Goal: Task Accomplishment & Management: Manage account settings

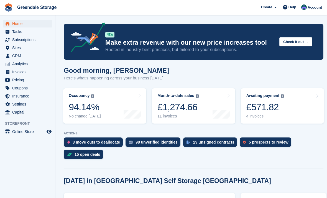
click at [25, 43] on span "Subscriptions" at bounding box center [28, 40] width 33 height 8
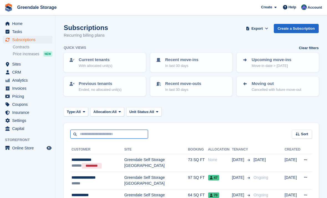
click at [102, 133] on input "text" at bounding box center [109, 133] width 78 height 9
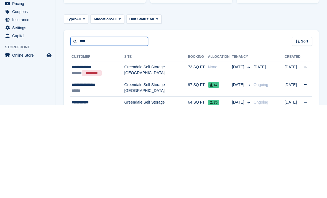
type input "****"
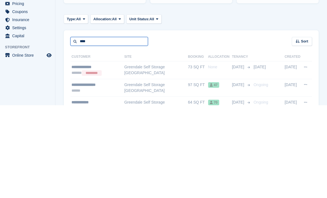
scroll to position [18, 0]
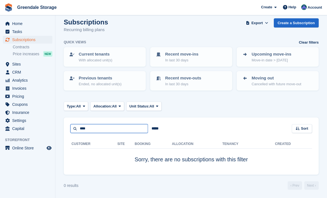
click at [102, 124] on input "****" at bounding box center [109, 128] width 78 height 9
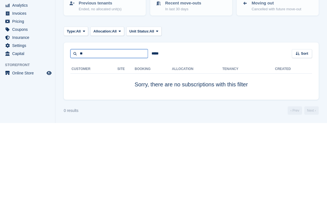
type input "*"
type input "****"
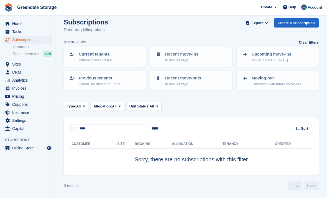
click at [21, 48] on link "Contracts" at bounding box center [33, 46] width 40 height 5
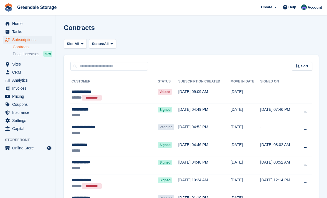
click at [17, 56] on span "Price increases" at bounding box center [26, 53] width 27 height 5
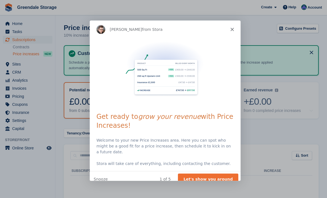
click at [233, 48] on div "Intercom messenger" at bounding box center [164, 70] width 151 height 65
click at [232, 48] on div "Intercom messenger" at bounding box center [164, 70] width 151 height 65
click at [230, 47] on div "Intercom messenger" at bounding box center [164, 70] width 151 height 65
click at [222, 187] on div "Product tour overlay" at bounding box center [163, 99] width 327 height 198
click at [215, 189] on div "Product tour overlay" at bounding box center [163, 99] width 327 height 198
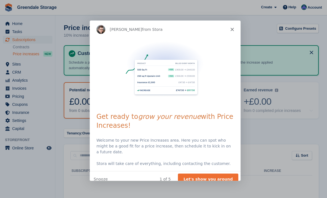
click at [280, 136] on div "Product tour overlay" at bounding box center [163, 99] width 327 height 198
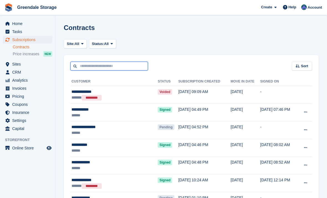
click at [83, 67] on input "text" at bounding box center [109, 66] width 78 height 9
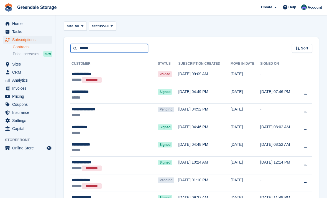
type input "******"
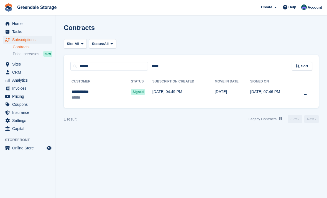
click at [19, 73] on span "CRM" at bounding box center [28, 72] width 33 height 8
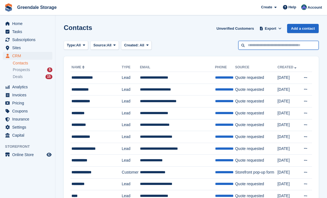
click at [259, 49] on input "text" at bounding box center [278, 45] width 80 height 9
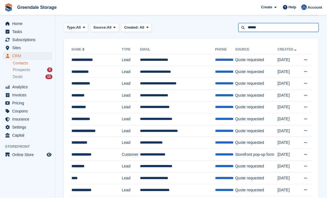
type input "******"
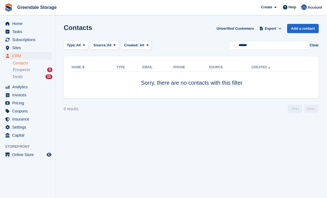
click at [24, 39] on span "Subscriptions" at bounding box center [28, 40] width 33 height 8
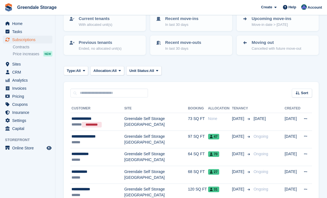
scroll to position [41, 0]
click at [81, 69] on span "All" at bounding box center [78, 71] width 5 height 6
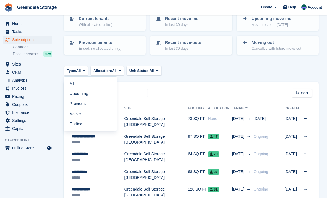
click at [79, 104] on link "Previous" at bounding box center [90, 104] width 48 height 10
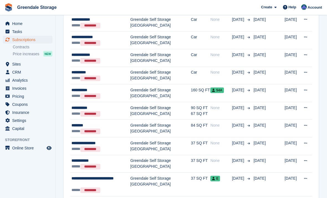
scroll to position [545, 0]
click at [14, 24] on span "Home" at bounding box center [28, 24] width 33 height 8
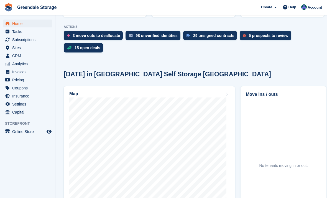
scroll to position [108, 0]
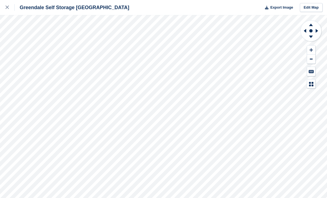
click at [303, 34] on icon at bounding box center [304, 31] width 7 height 14
click at [303, 75] on div at bounding box center [311, 54] width 22 height 68
click at [303, 33] on icon at bounding box center [304, 31] width 7 height 14
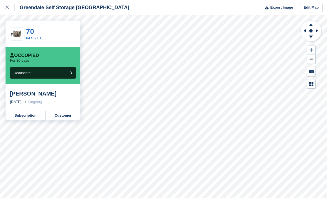
click at [24, 116] on link "Subscription" at bounding box center [26, 115] width 40 height 9
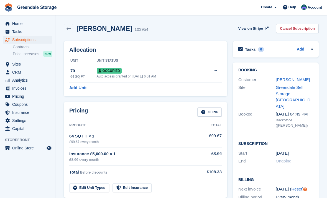
click at [303, 30] on link "Cancel Subscription" at bounding box center [297, 28] width 43 height 9
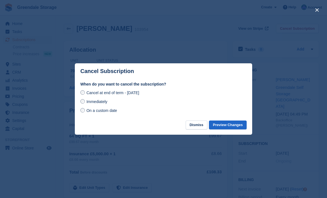
click at [101, 103] on span "Immediately" at bounding box center [96, 101] width 21 height 4
click at [236, 126] on button "Preview Changes" at bounding box center [228, 124] width 38 height 9
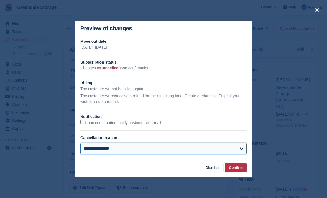
click at [229, 150] on select "**********" at bounding box center [163, 148] width 166 height 11
select select "**********"
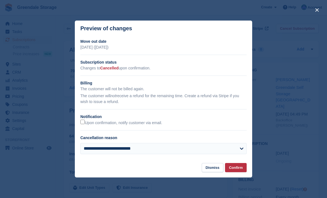
click at [239, 167] on button "Confirm" at bounding box center [236, 167] width 22 height 9
